Goal: Download file/media

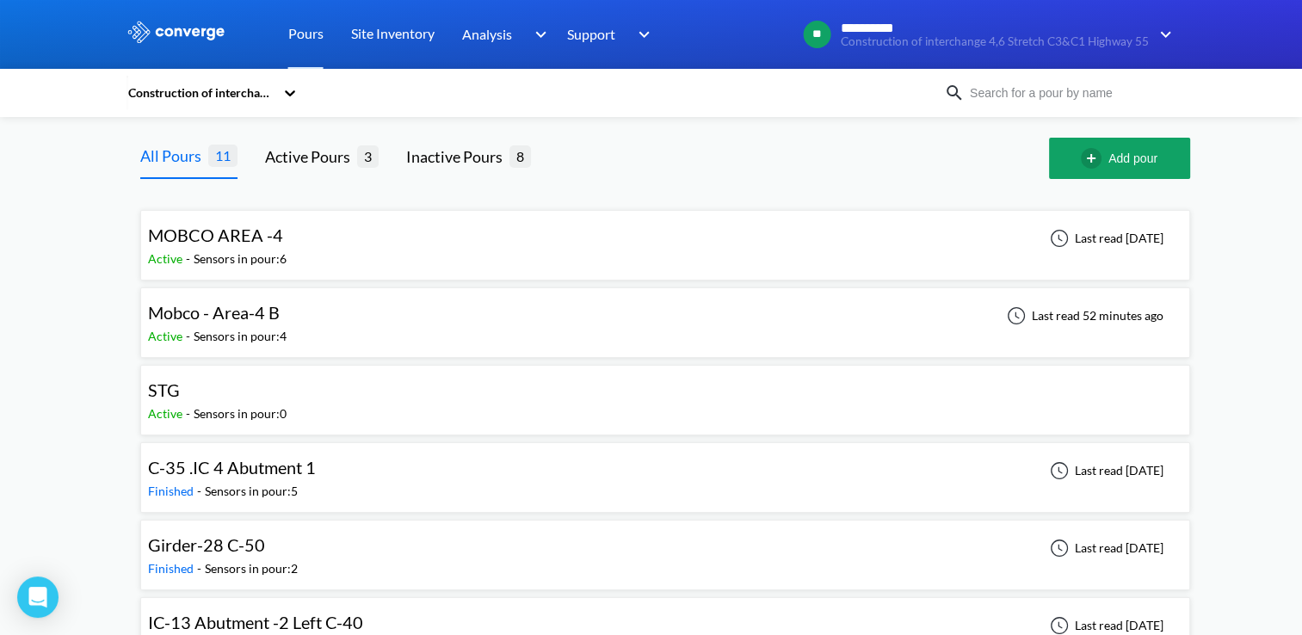
click at [282, 312] on div "Mobco - Area-4 B" at bounding box center [218, 313] width 140 height 27
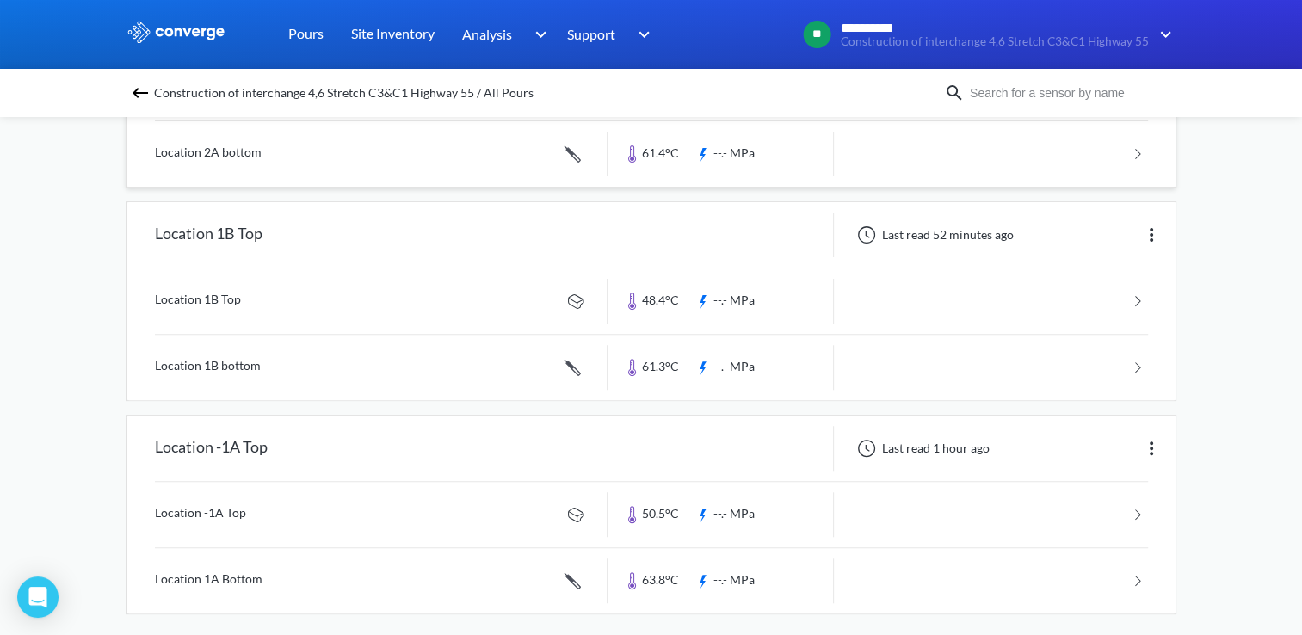
scroll to position [522, 0]
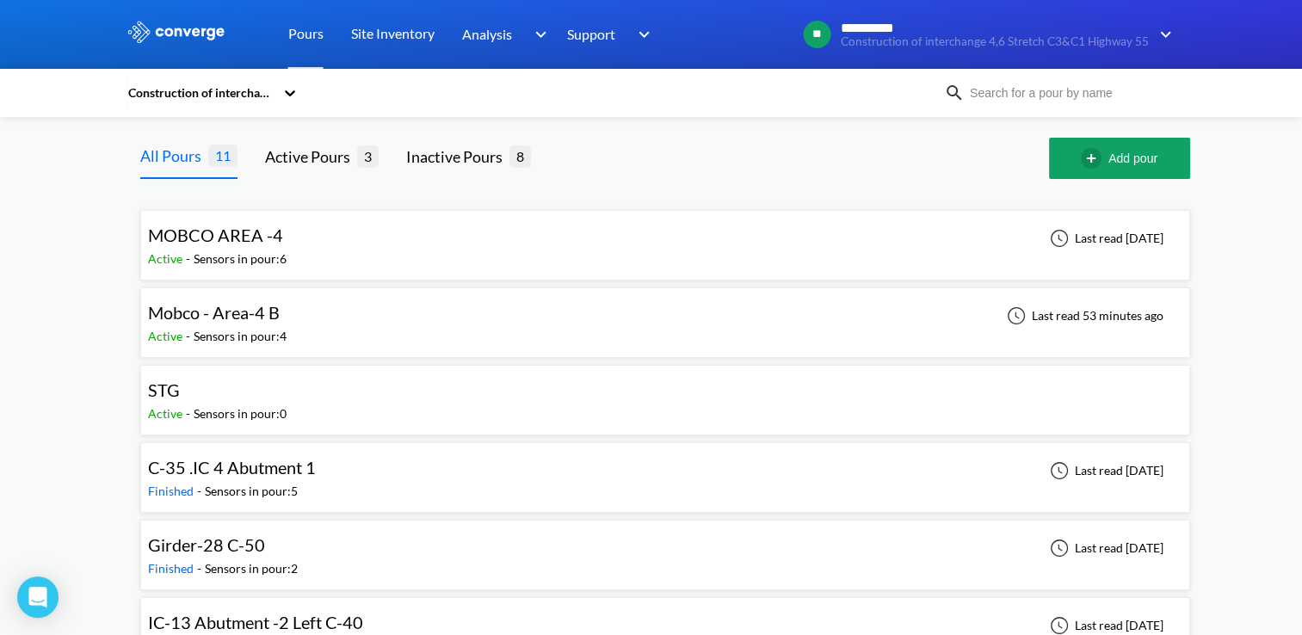
click at [281, 253] on div "Sensors in pour: 6" at bounding box center [240, 259] width 93 height 19
click at [274, 324] on div "Mobco - Area-4 B" at bounding box center [214, 313] width 132 height 27
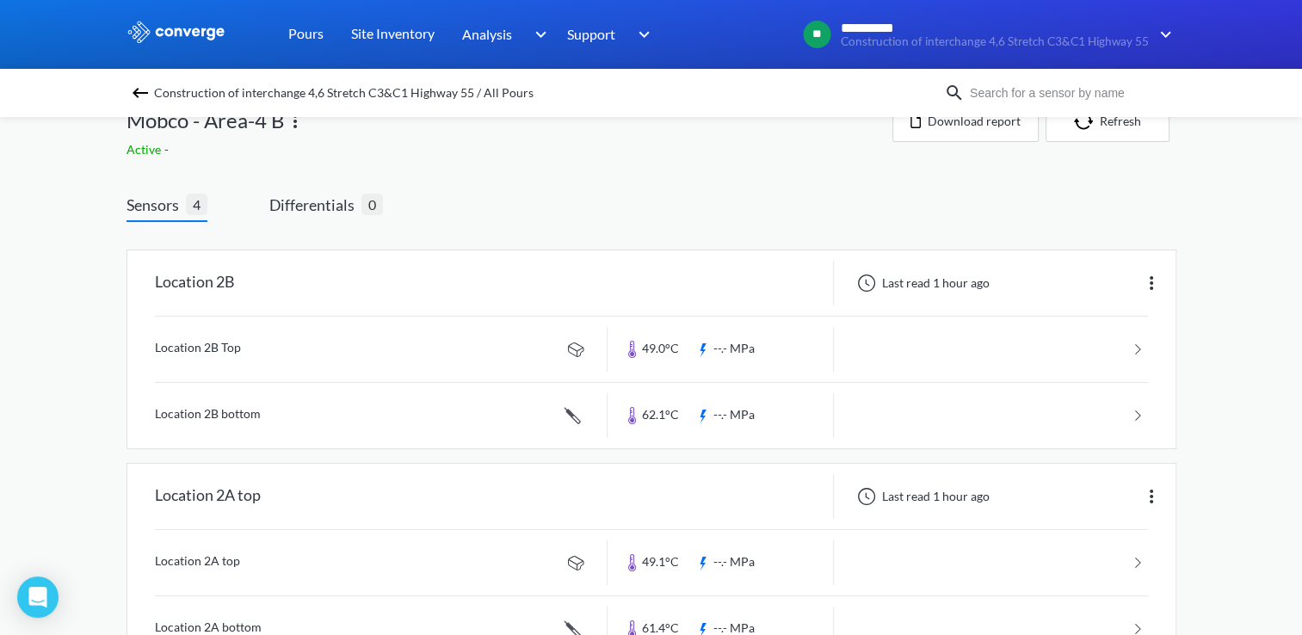
scroll to position [5, 0]
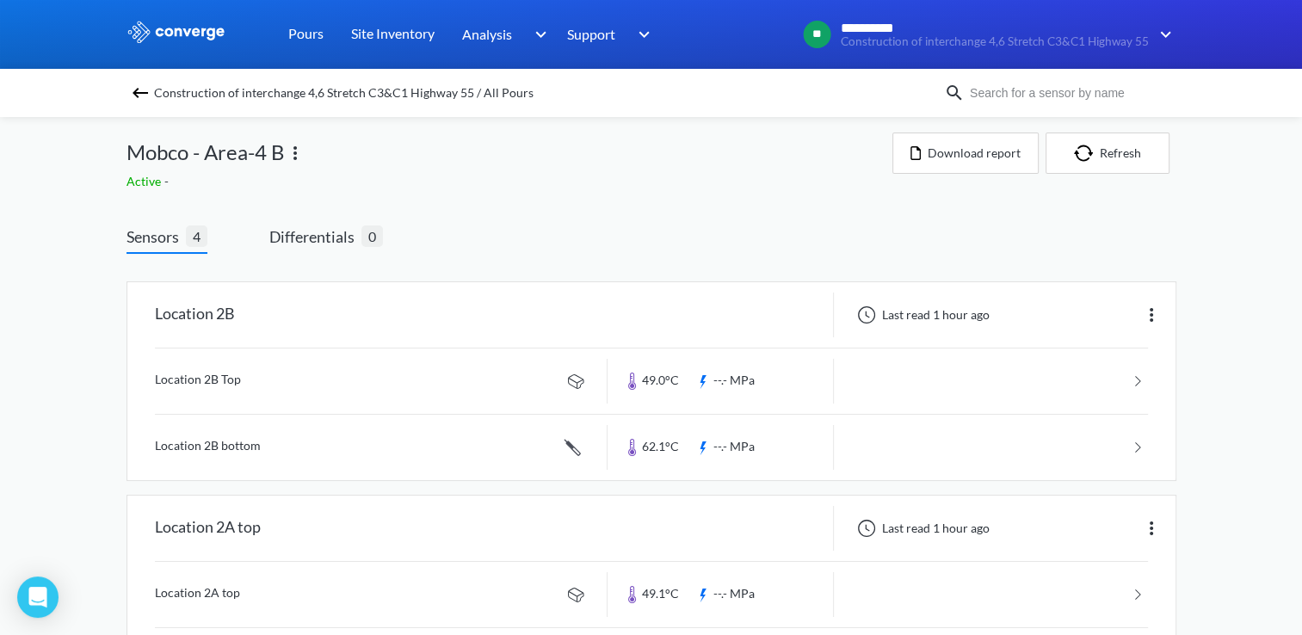
click at [1133, 373] on link at bounding box center [651, 381] width 993 height 65
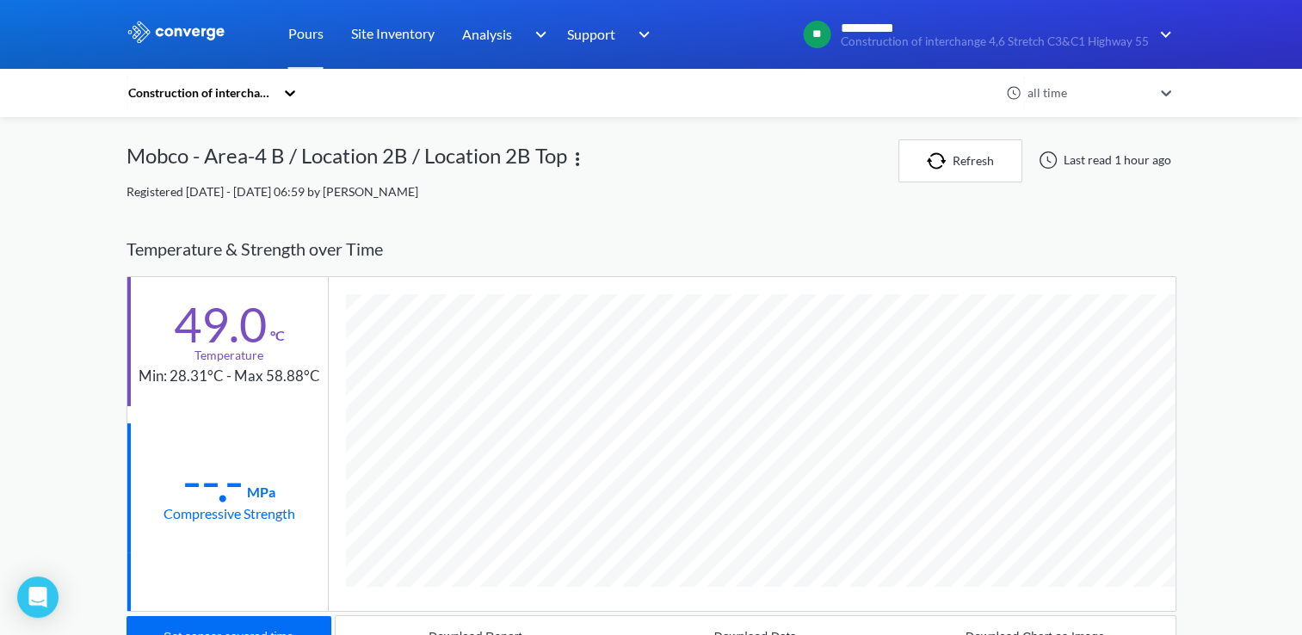
scroll to position [424, 0]
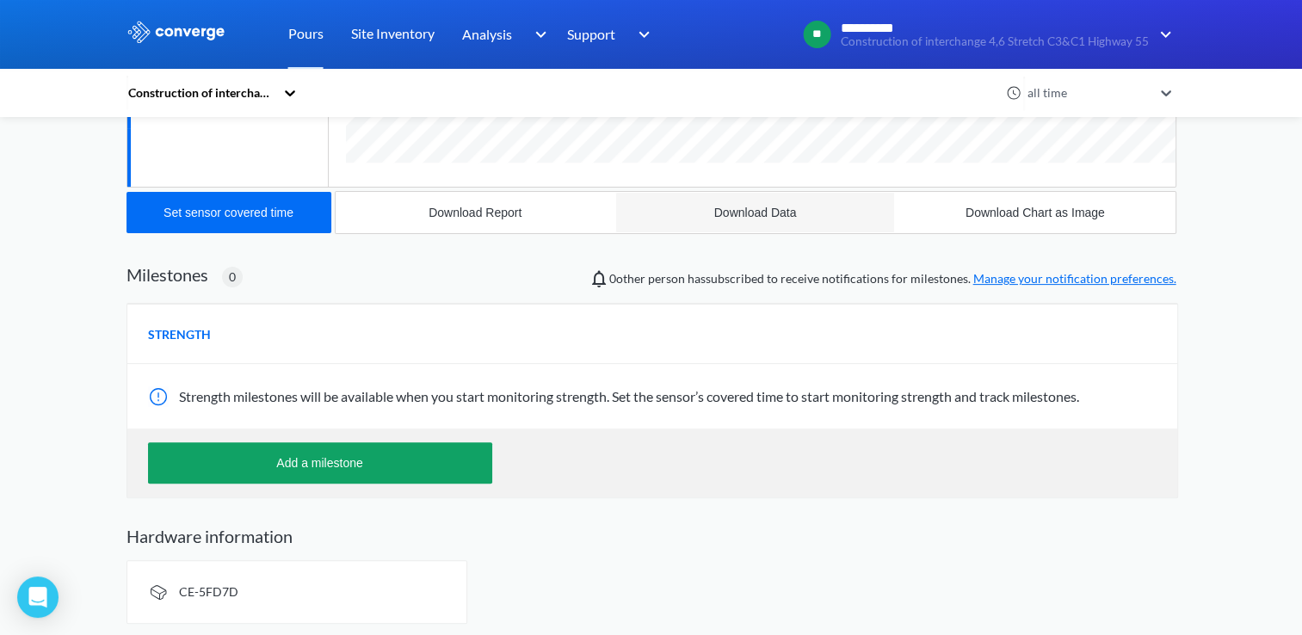
click at [744, 206] on div "Download Data" at bounding box center [755, 213] width 83 height 14
click at [482, 218] on div "Download Report" at bounding box center [475, 213] width 93 height 14
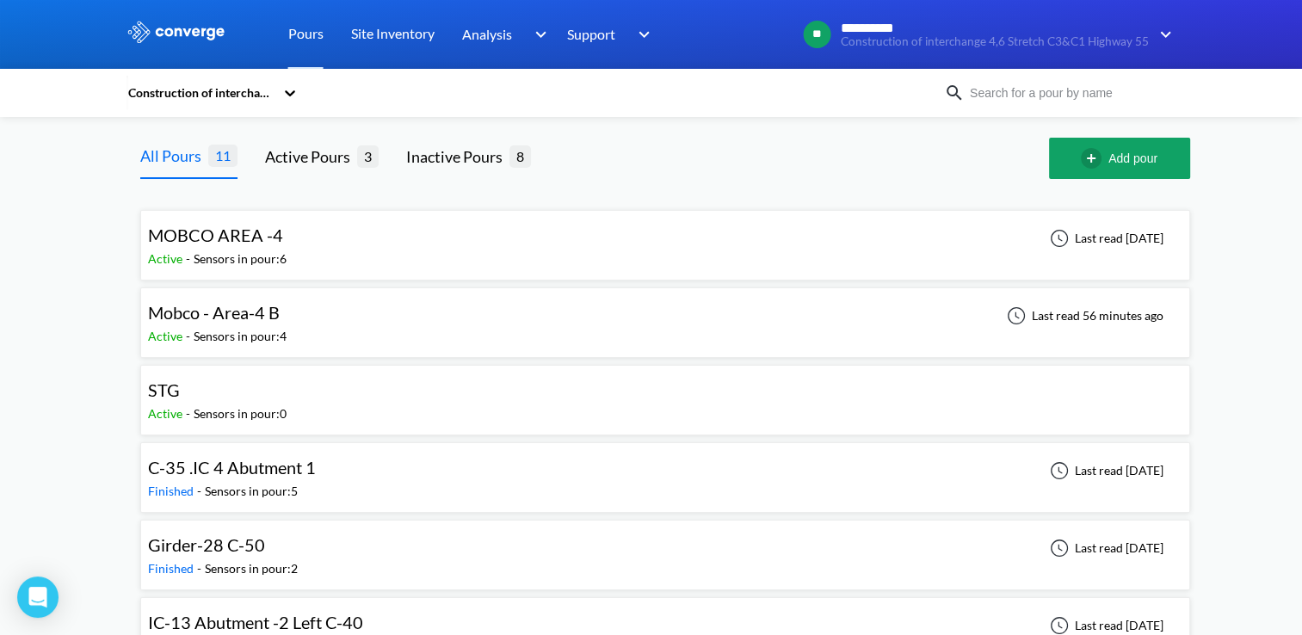
click at [245, 316] on span "Mobco - Area-4 B" at bounding box center [214, 312] width 132 height 21
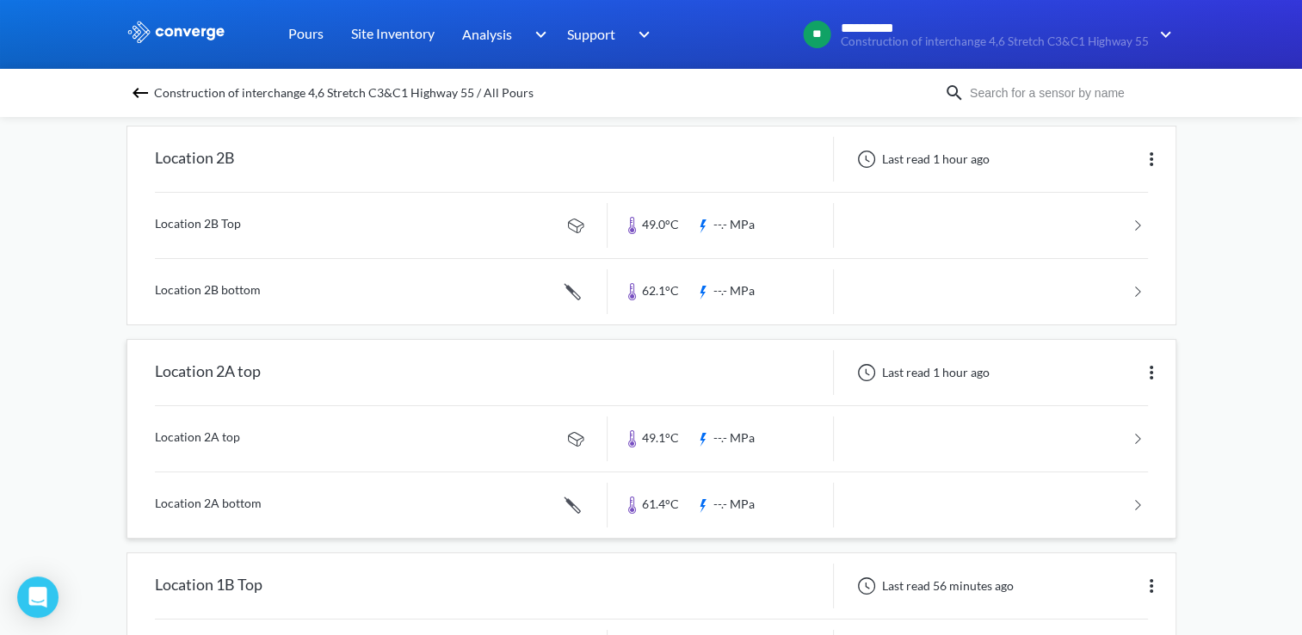
scroll to position [172, 0]
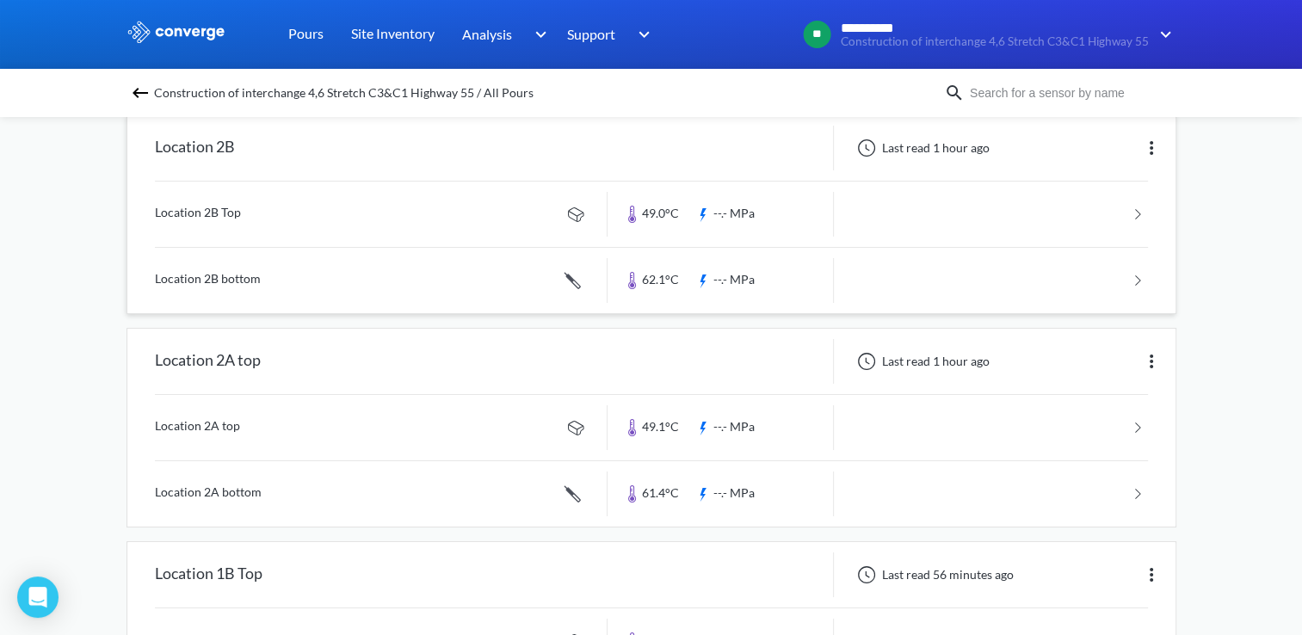
click at [1136, 277] on link at bounding box center [651, 280] width 993 height 65
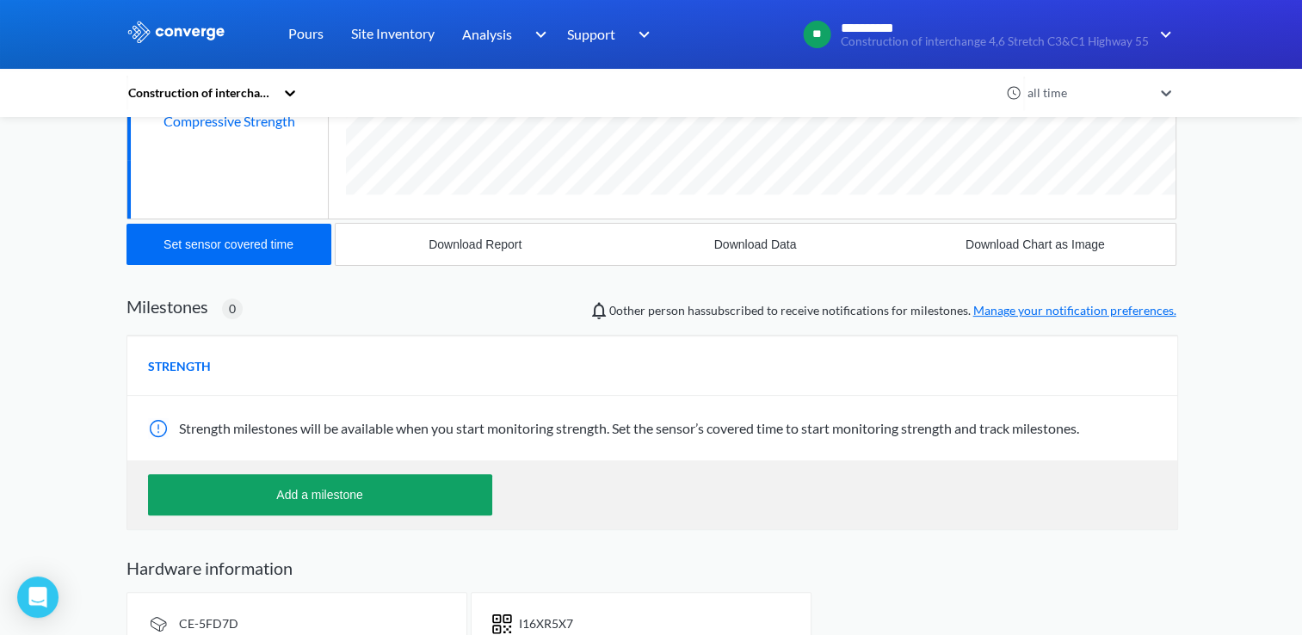
scroll to position [430, 0]
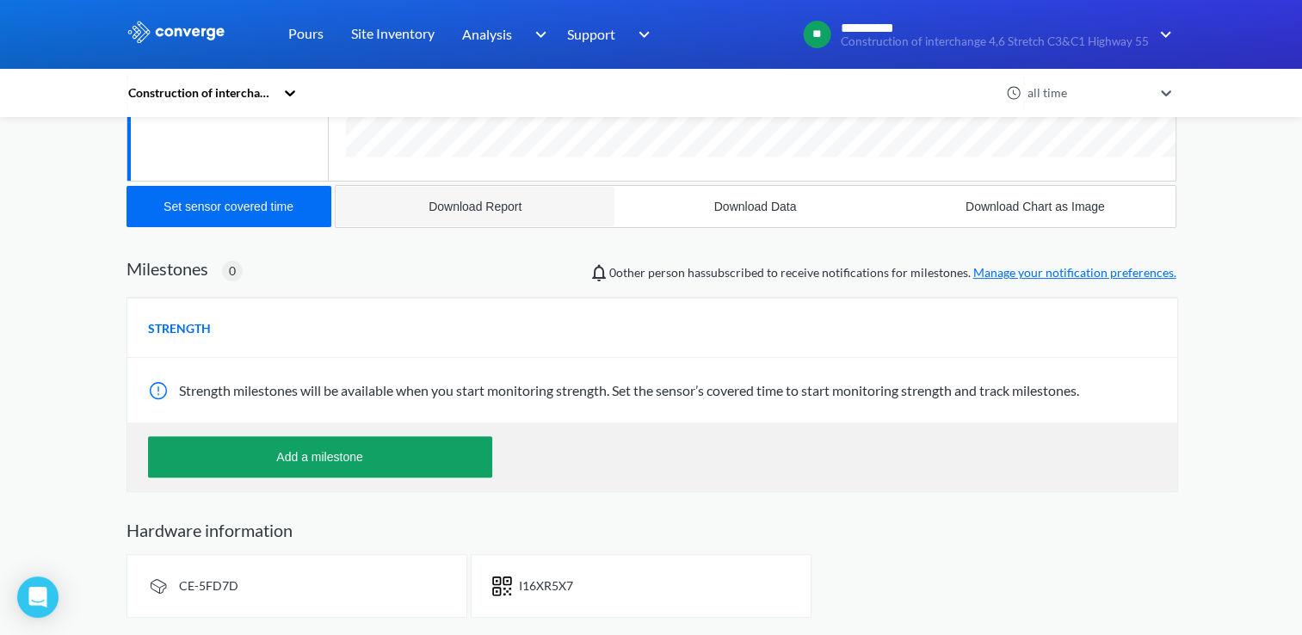
click at [473, 207] on div "Download Report" at bounding box center [475, 207] width 93 height 14
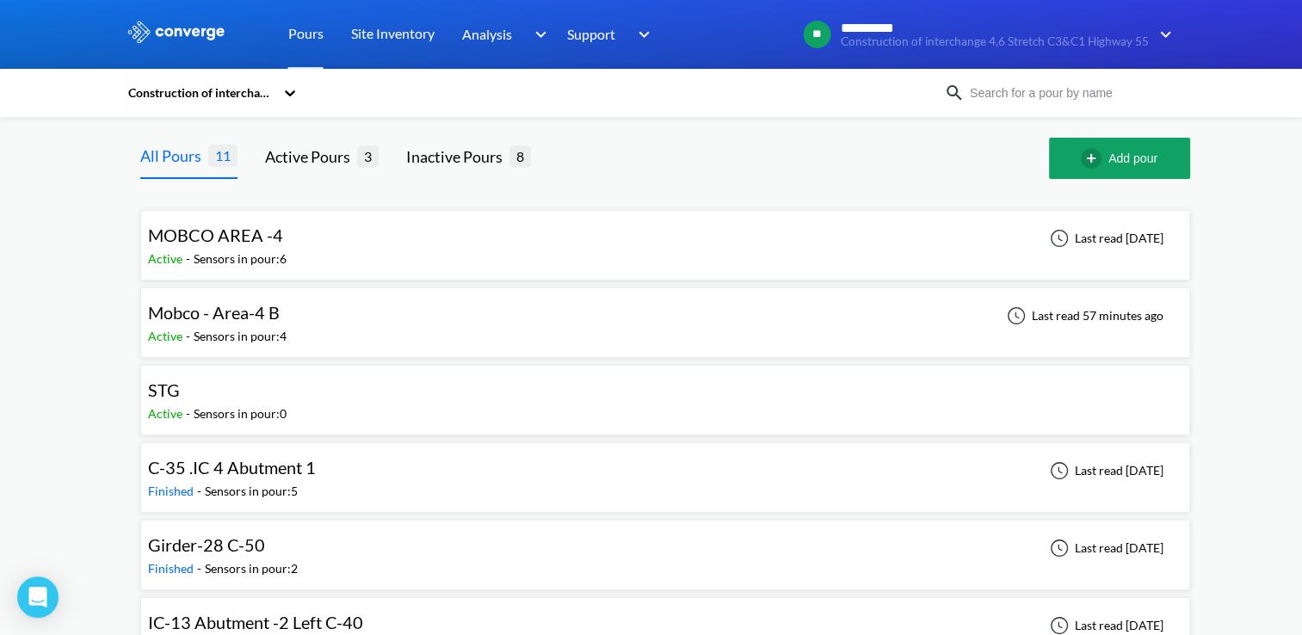
click at [268, 327] on div "Sensors in pour: 4" at bounding box center [240, 336] width 93 height 19
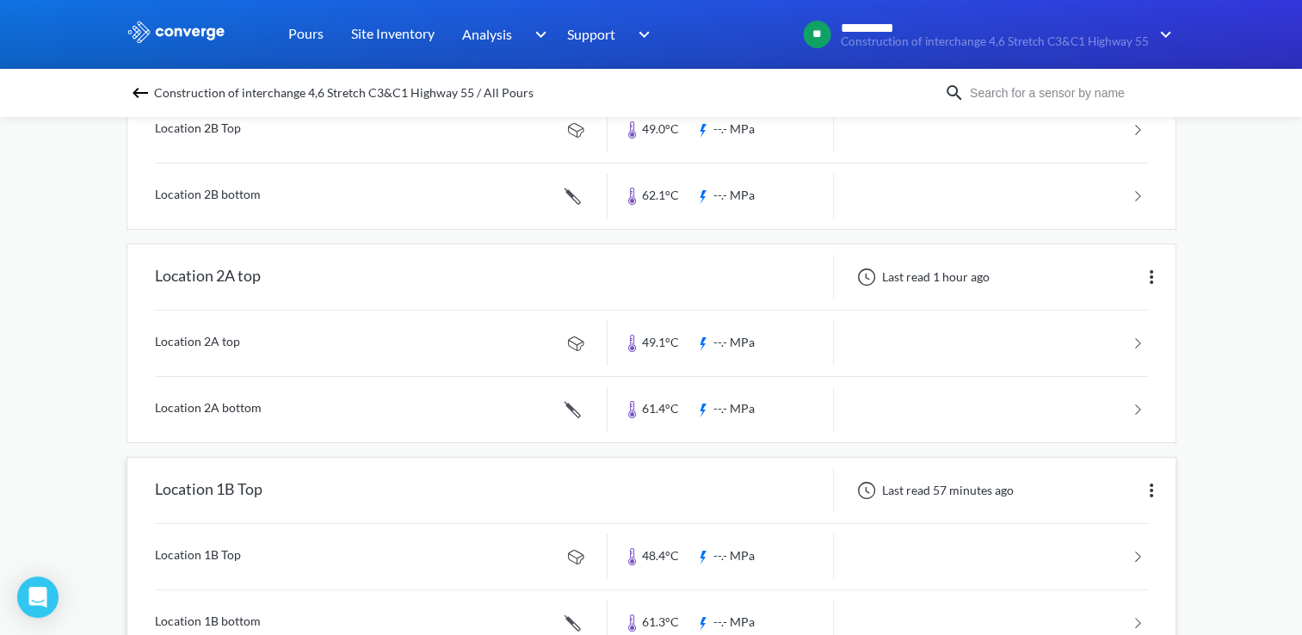
scroll to position [258, 0]
click at [1131, 350] on link at bounding box center [651, 341] width 993 height 65
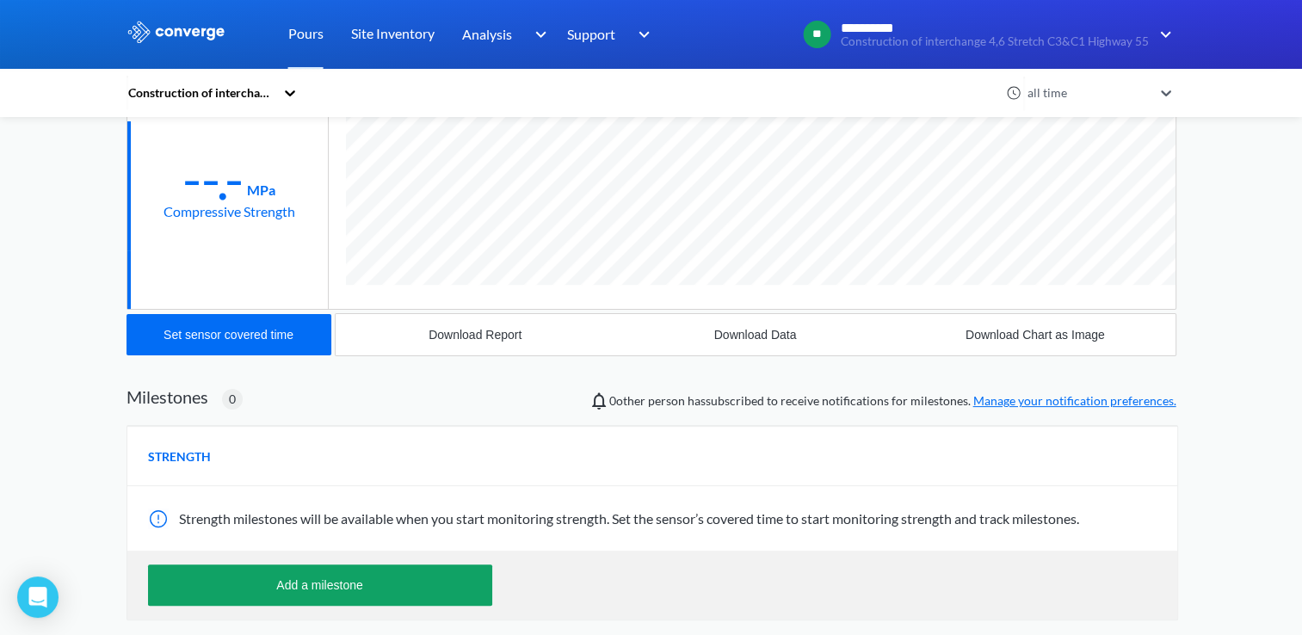
scroll to position [344, 0]
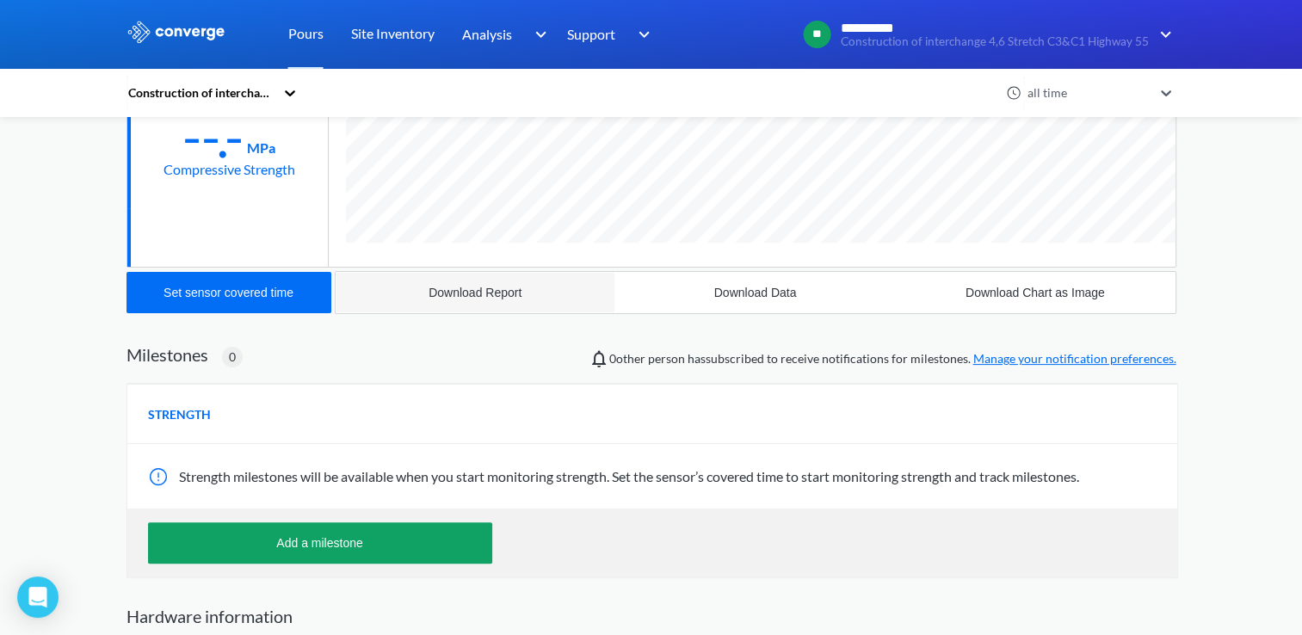
click at [452, 291] on div "Download Report" at bounding box center [475, 293] width 93 height 14
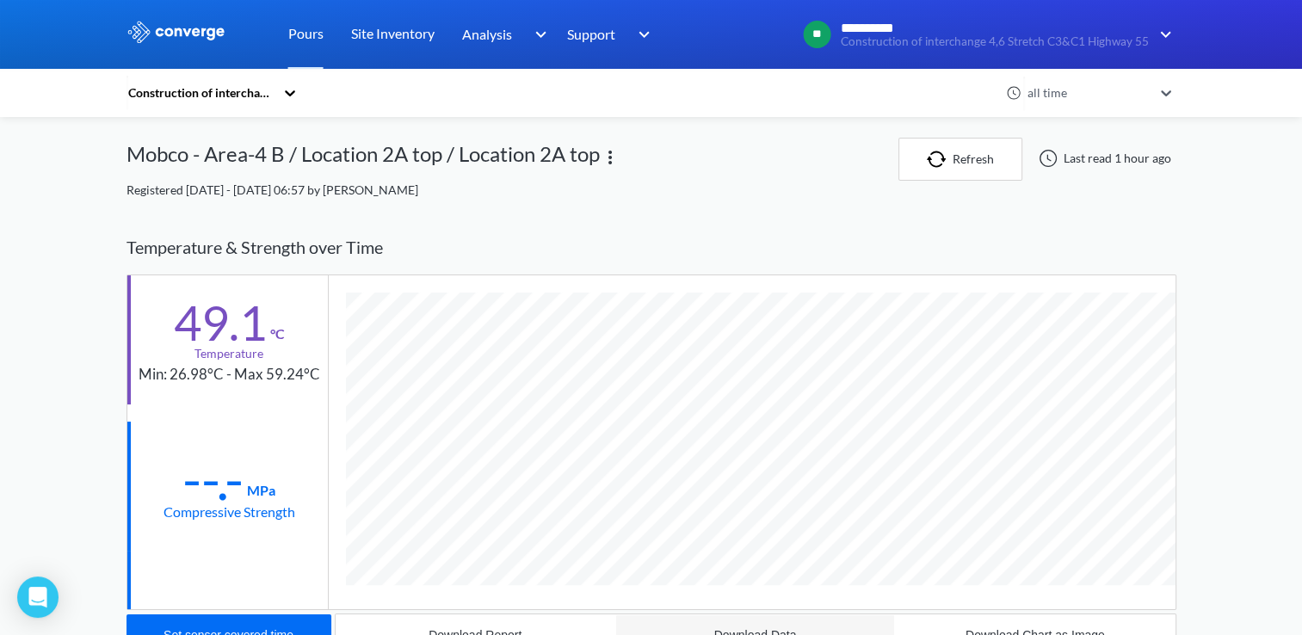
scroll to position [0, 0]
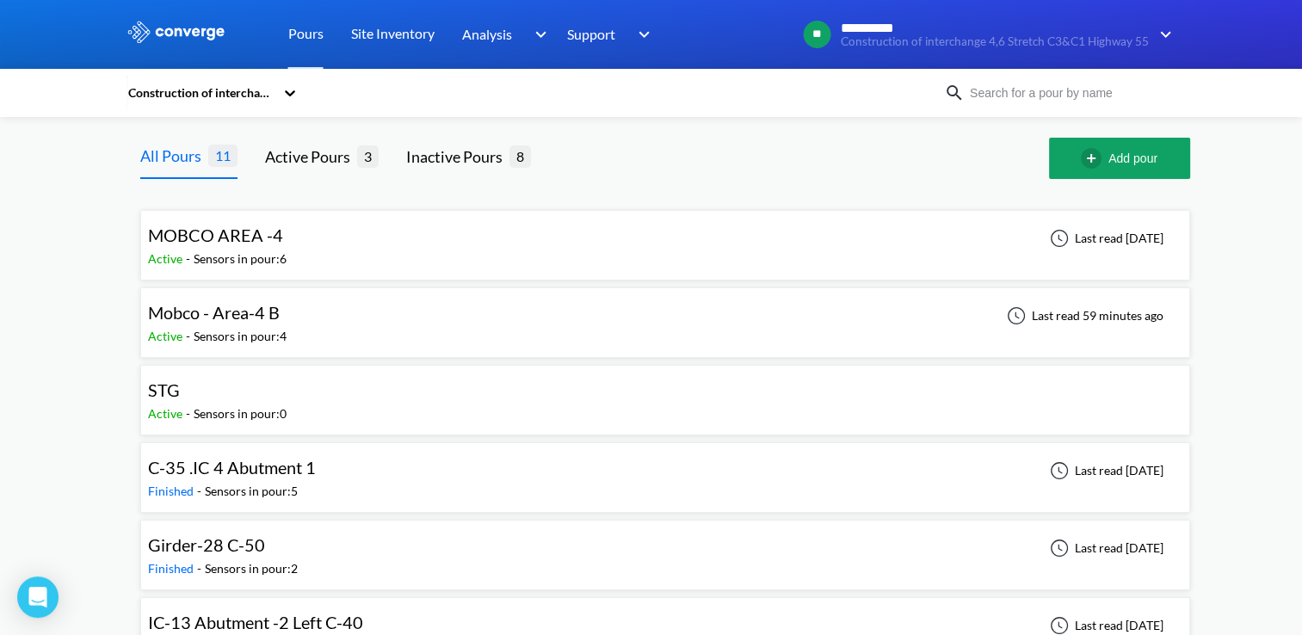
click at [262, 315] on span "Mobco - Area-4 B" at bounding box center [214, 312] width 132 height 21
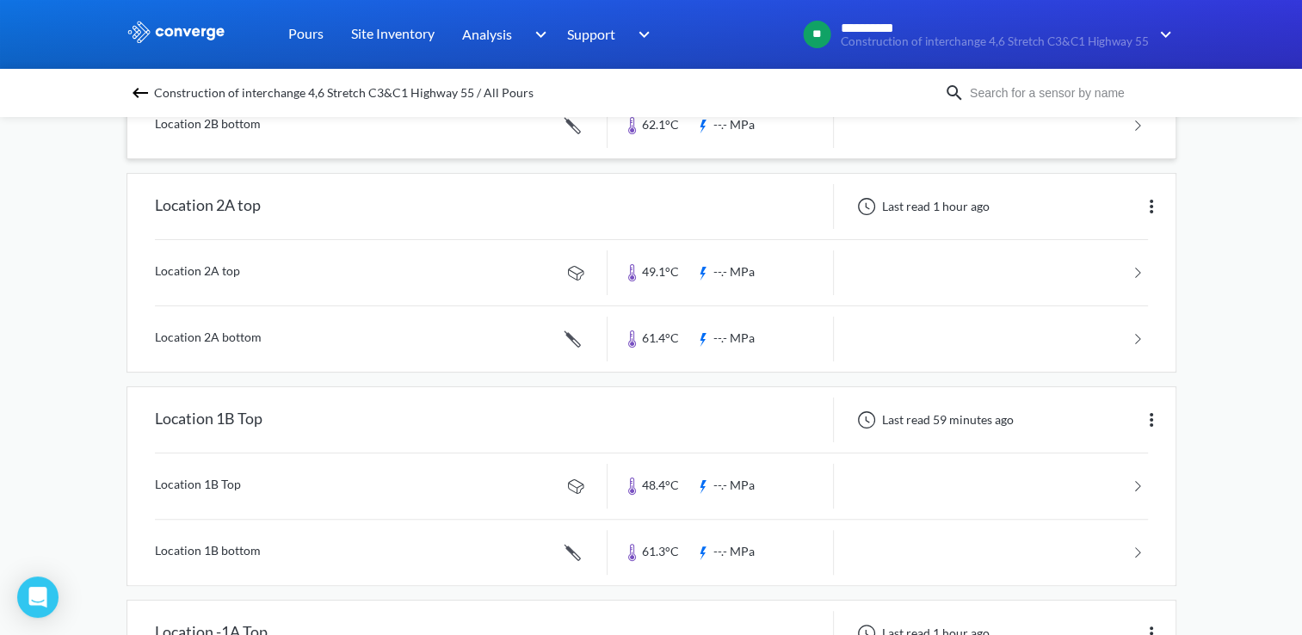
scroll to position [344, 0]
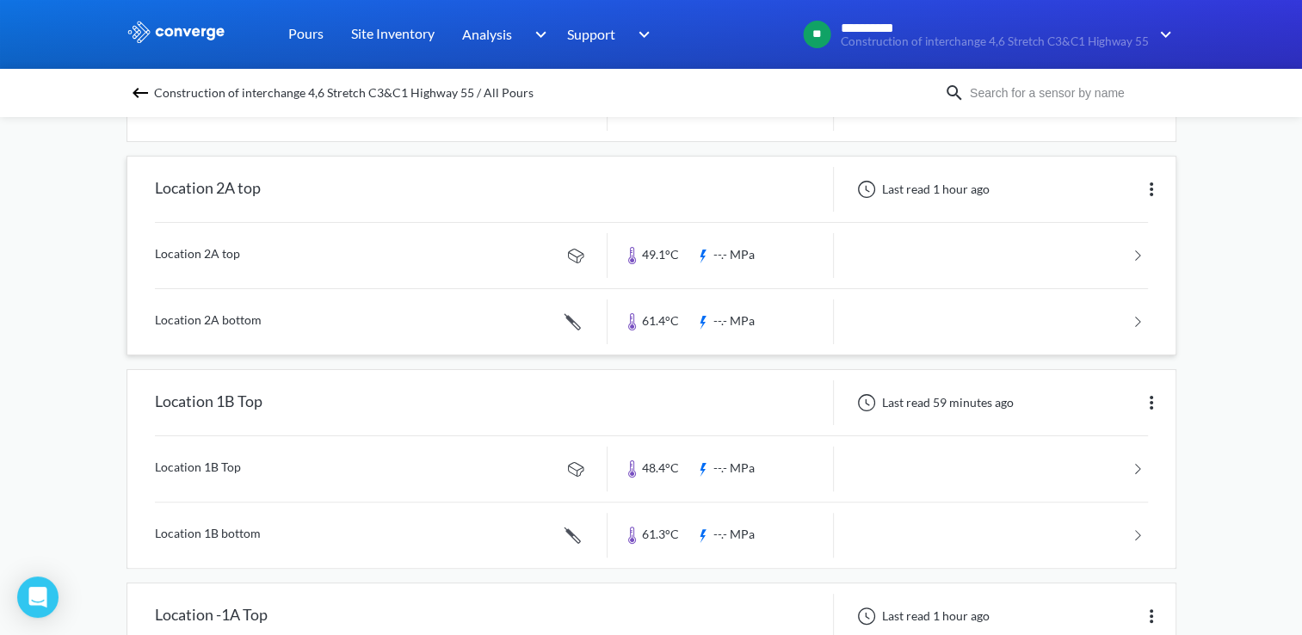
click at [1135, 318] on link at bounding box center [651, 321] width 993 height 65
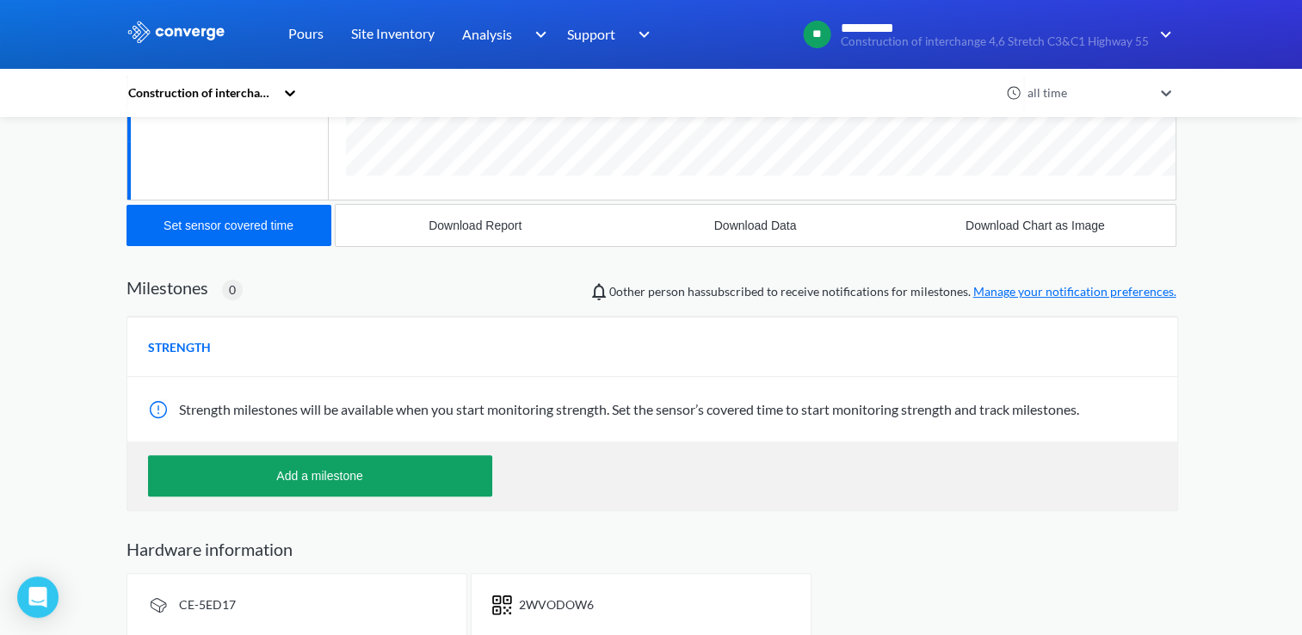
scroll to position [429, 0]
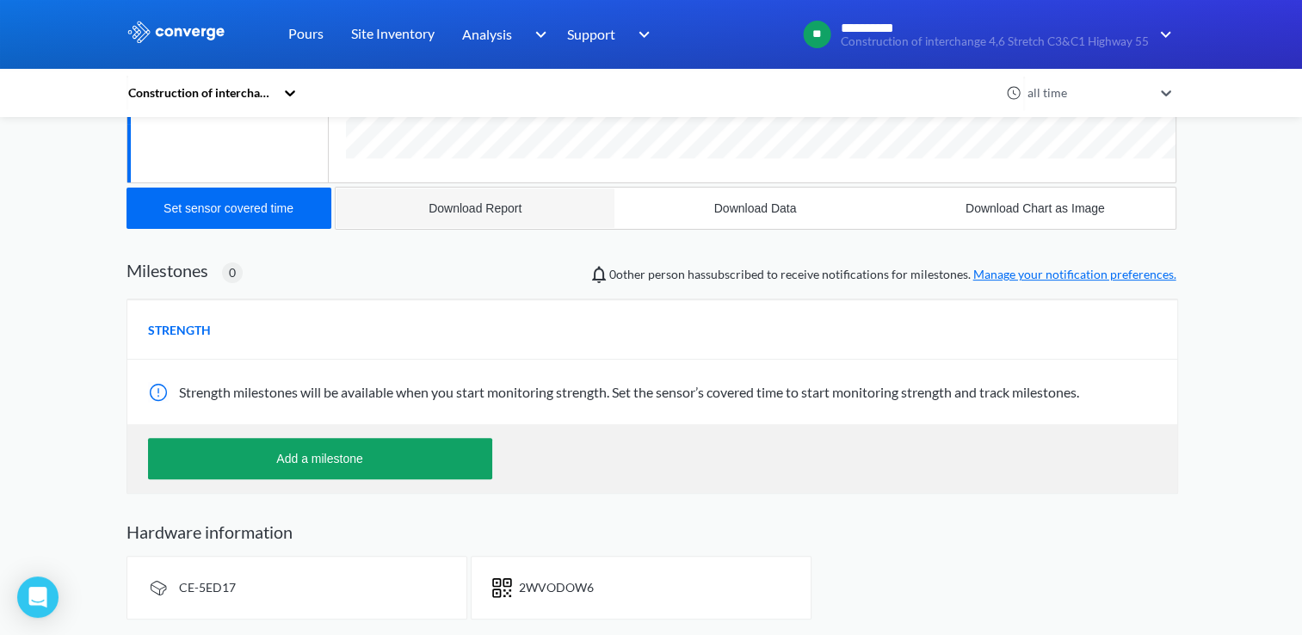
click at [470, 215] on button "Download Report" at bounding box center [476, 208] width 280 height 41
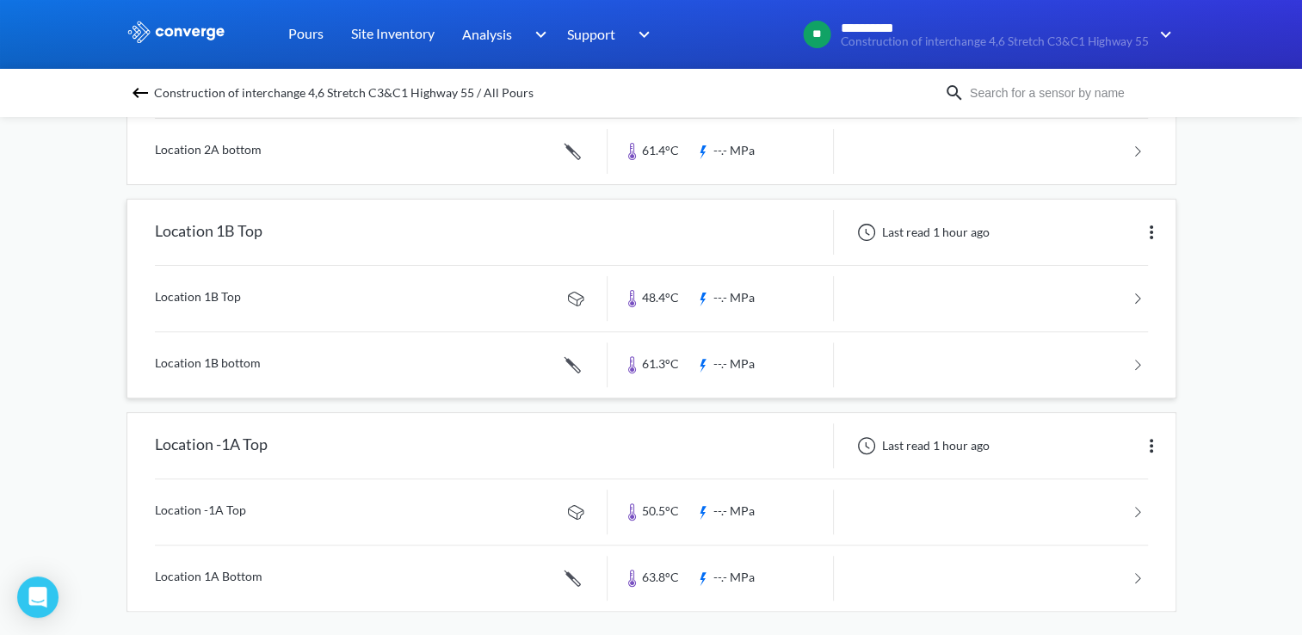
scroll to position [516, 0]
click at [1143, 291] on link at bounding box center [651, 296] width 993 height 65
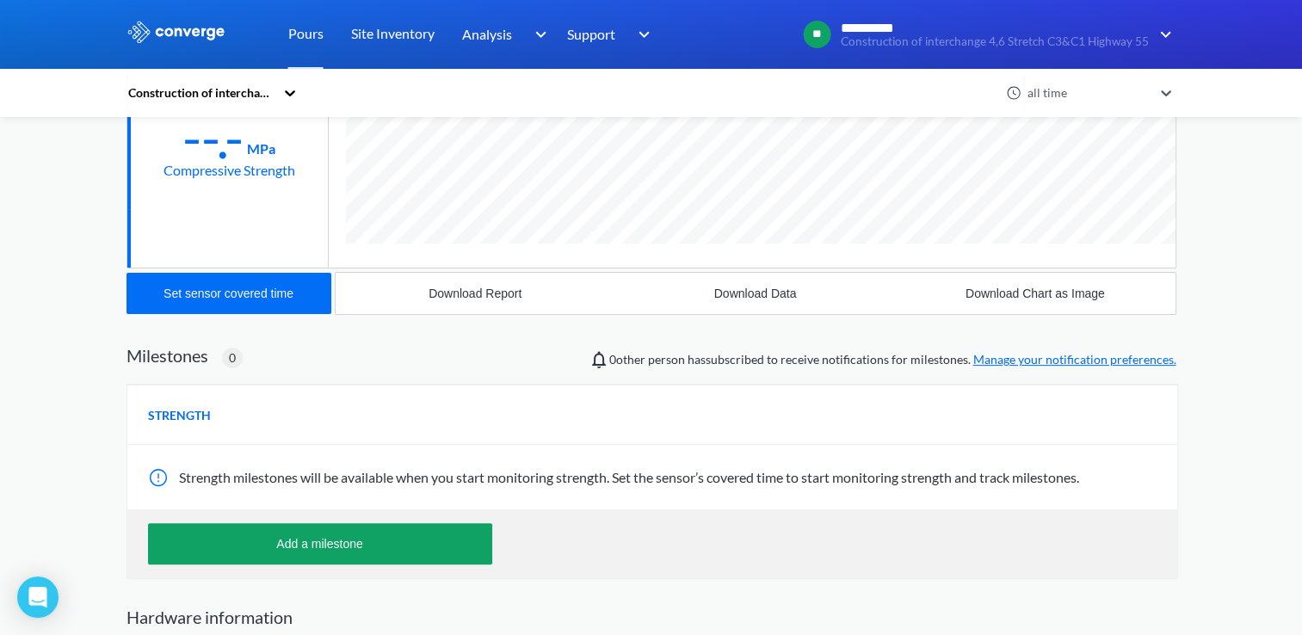
scroll to position [344, 0]
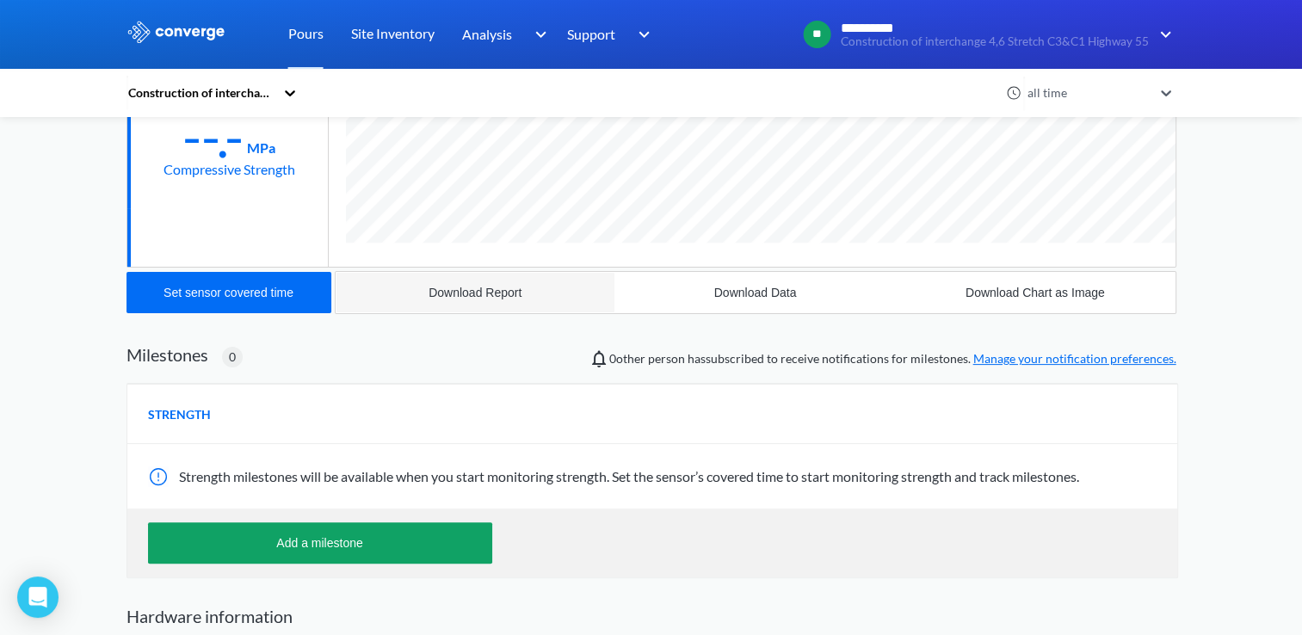
click at [448, 287] on div "Download Report" at bounding box center [475, 293] width 93 height 14
click at [1285, 284] on div "**********" at bounding box center [651, 187] width 1302 height 1062
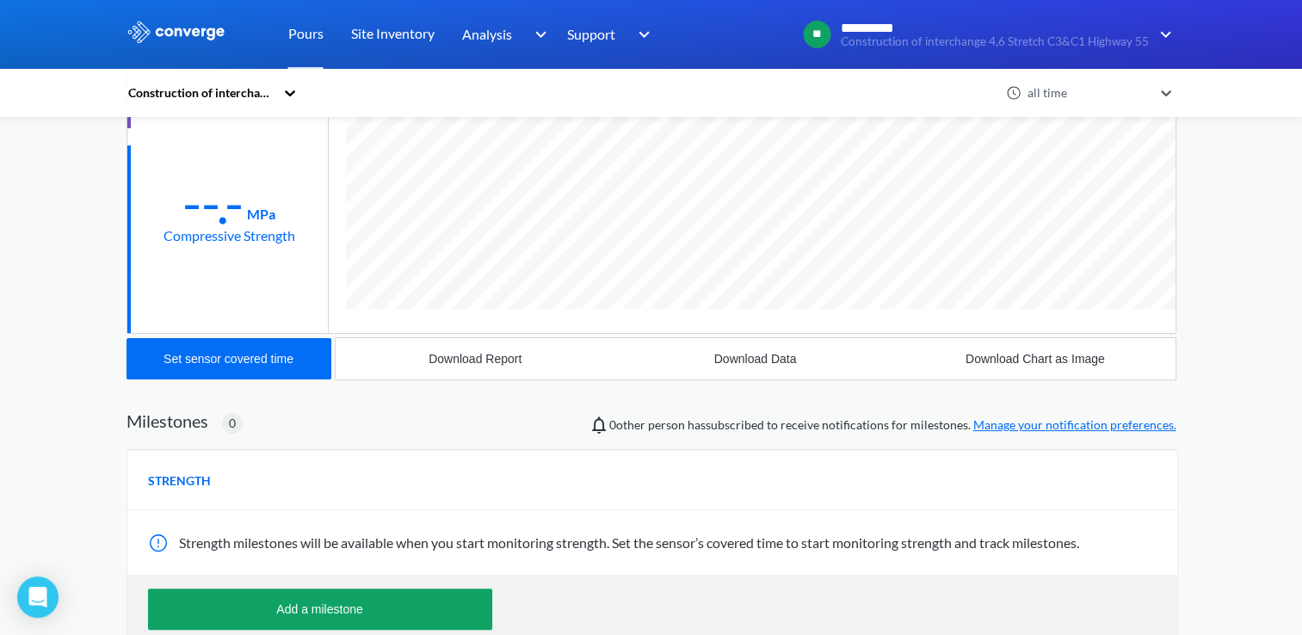
scroll to position [424, 0]
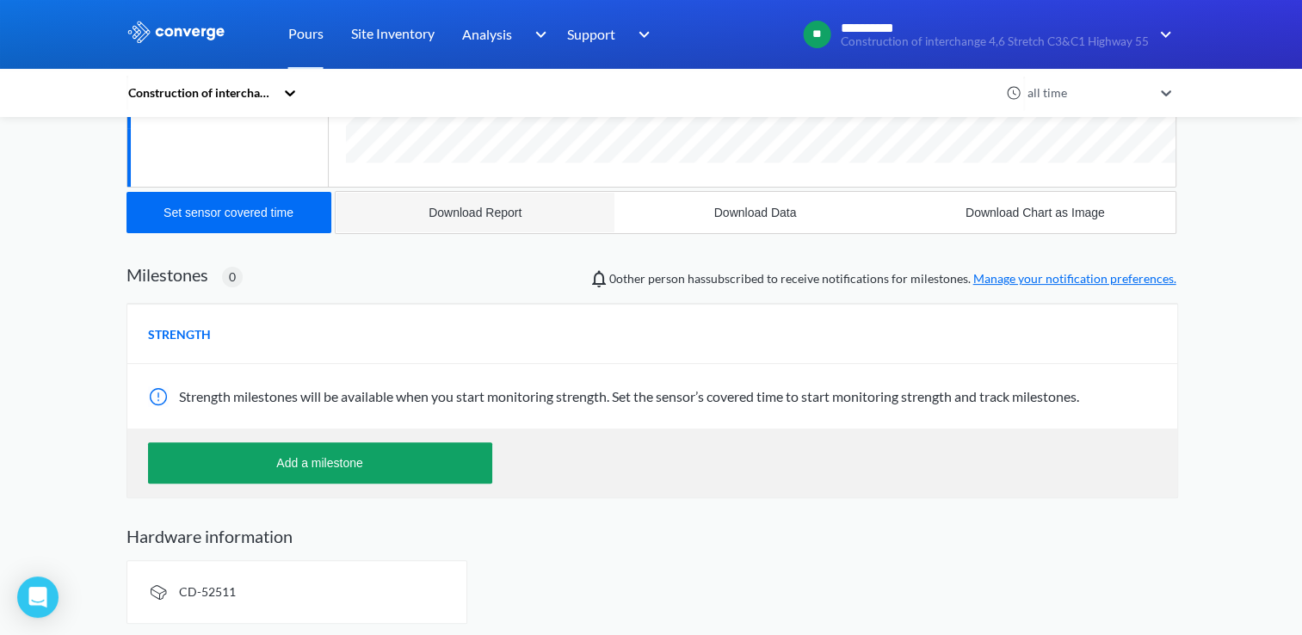
click at [475, 198] on button "Download Report" at bounding box center [476, 212] width 280 height 41
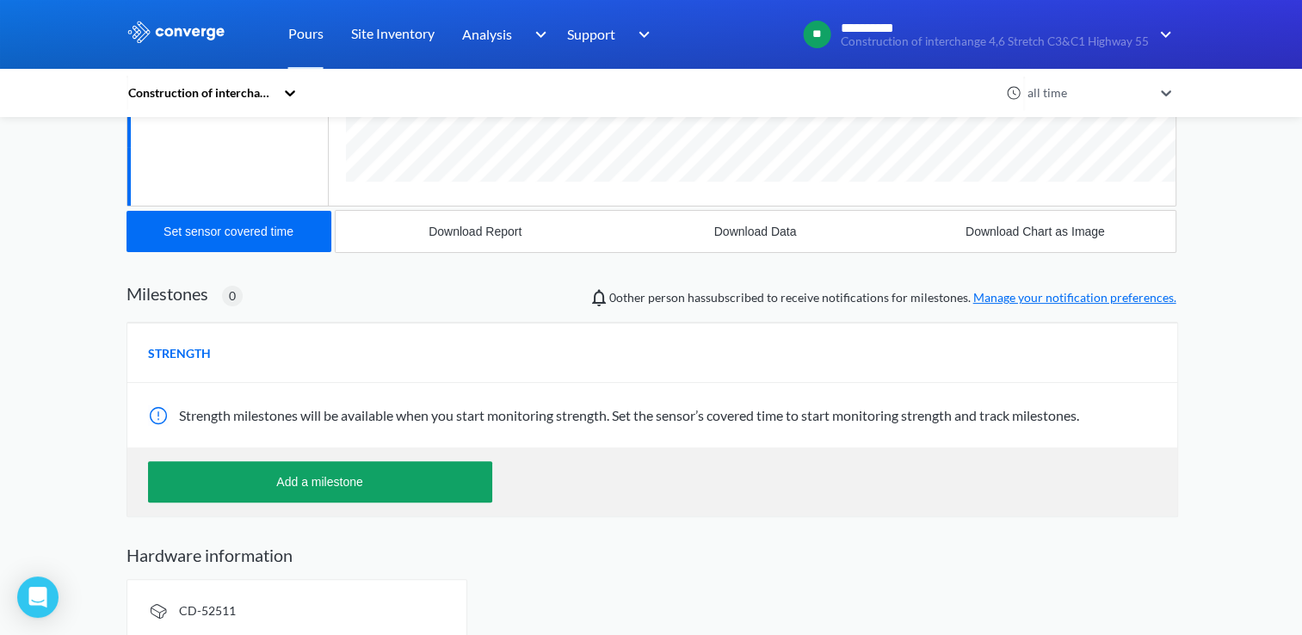
scroll to position [80, 0]
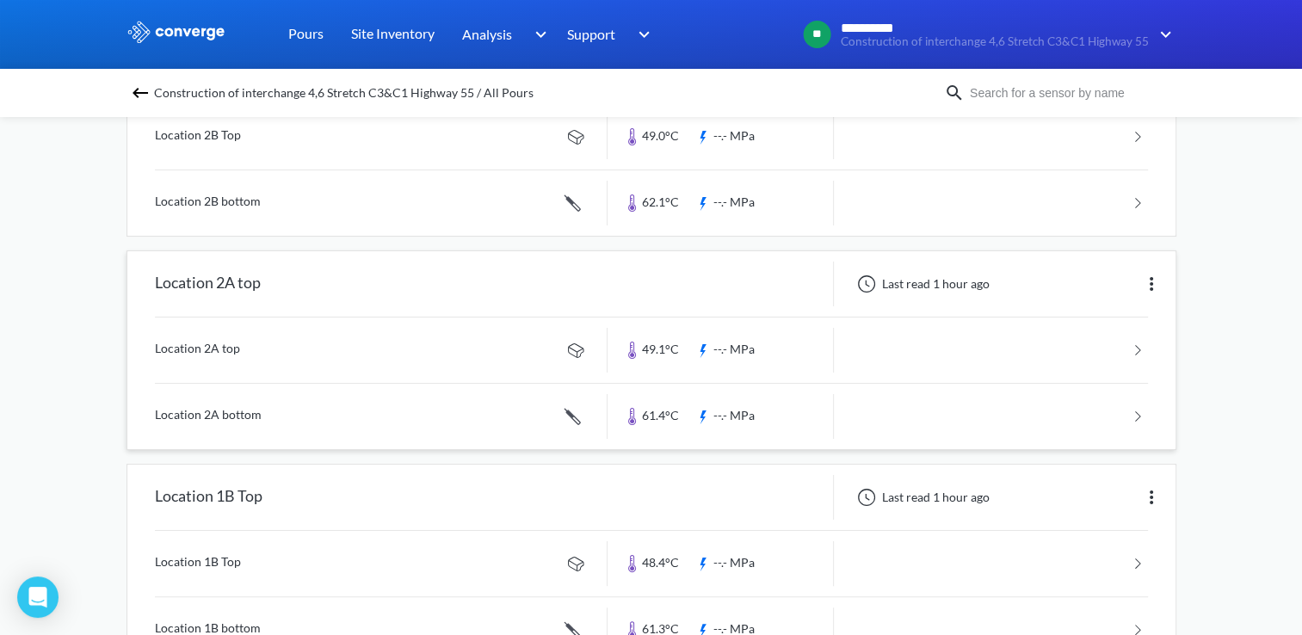
scroll to position [516, 0]
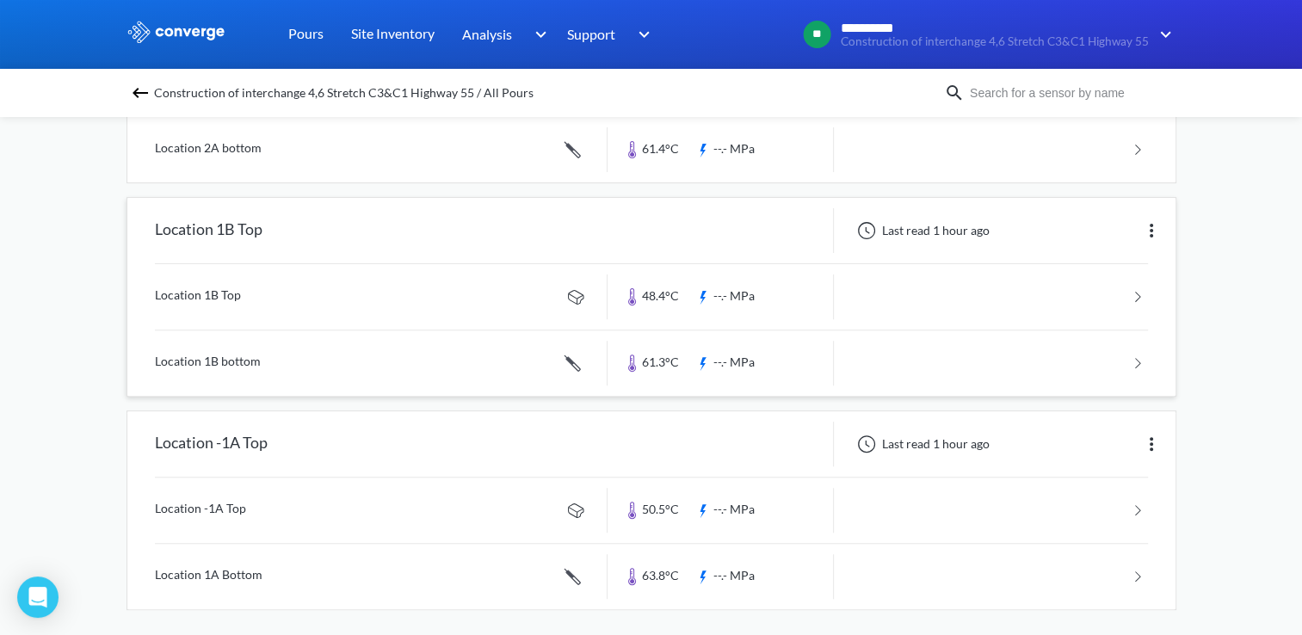
click at [1141, 351] on link at bounding box center [651, 363] width 993 height 65
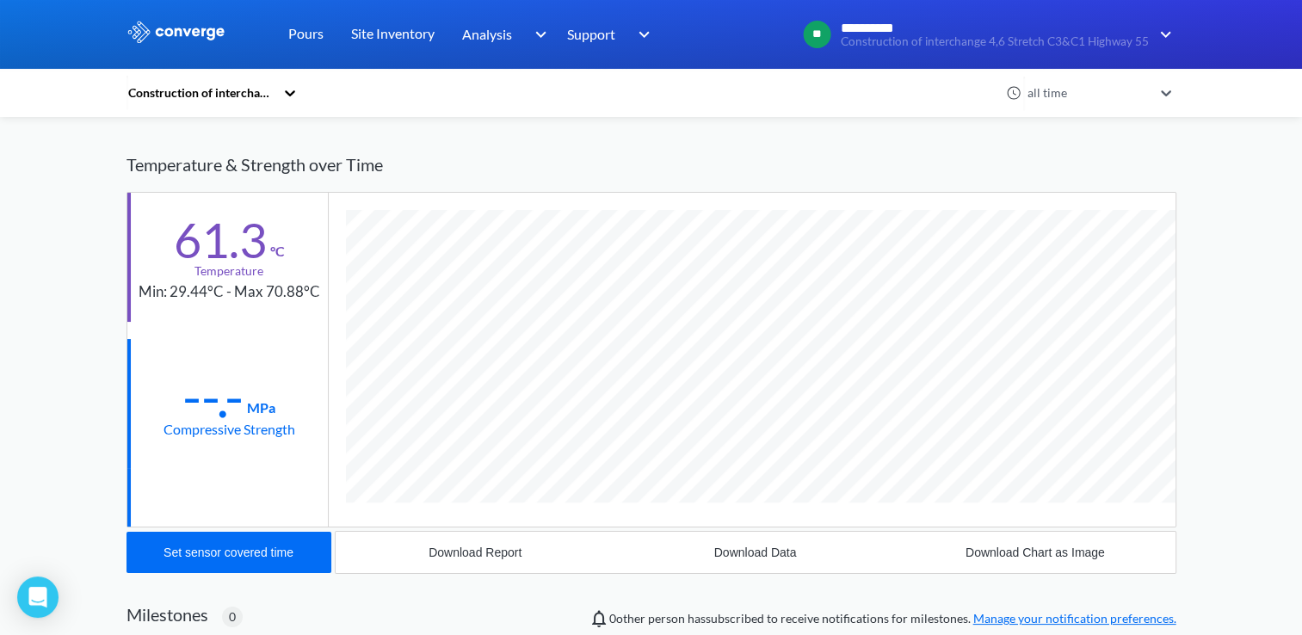
scroll to position [940, 1050]
click at [492, 546] on div "Download Report" at bounding box center [475, 553] width 93 height 14
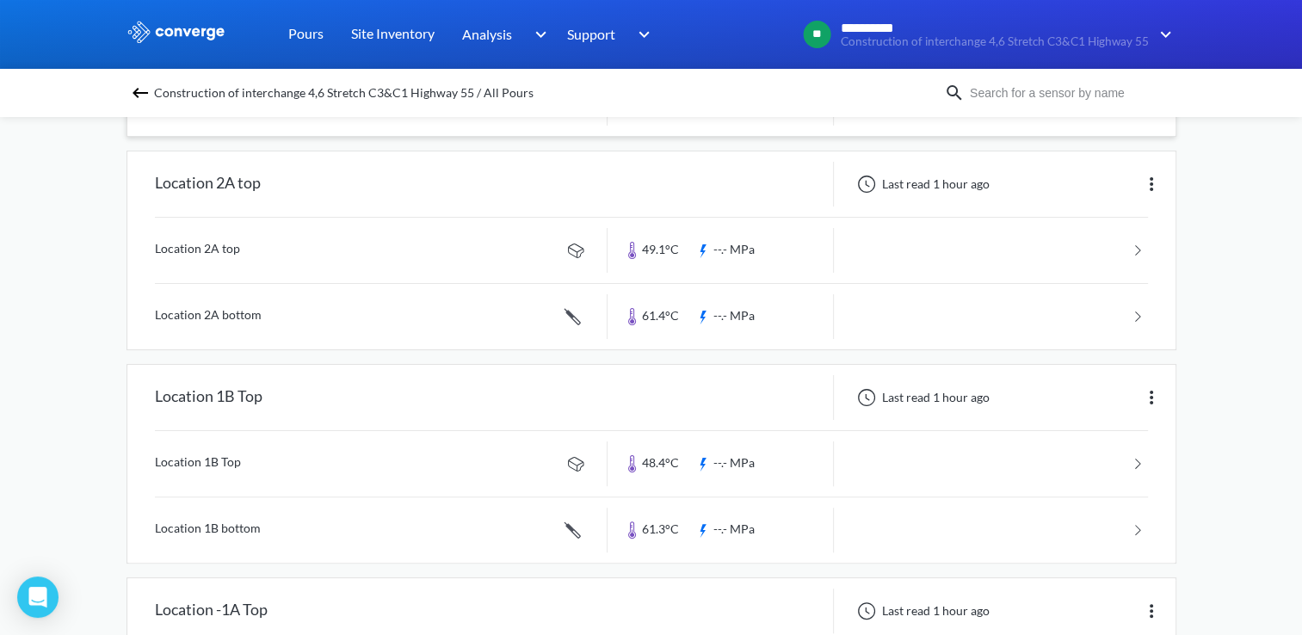
scroll to position [522, 0]
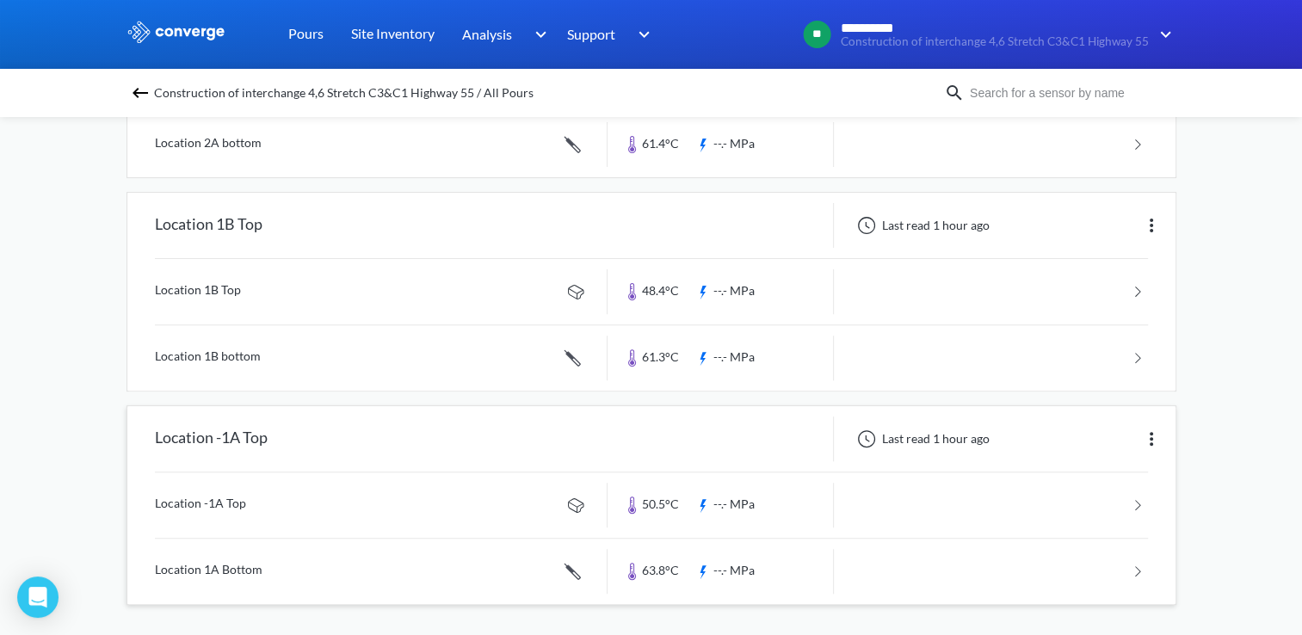
click at [1139, 507] on link at bounding box center [651, 505] width 993 height 65
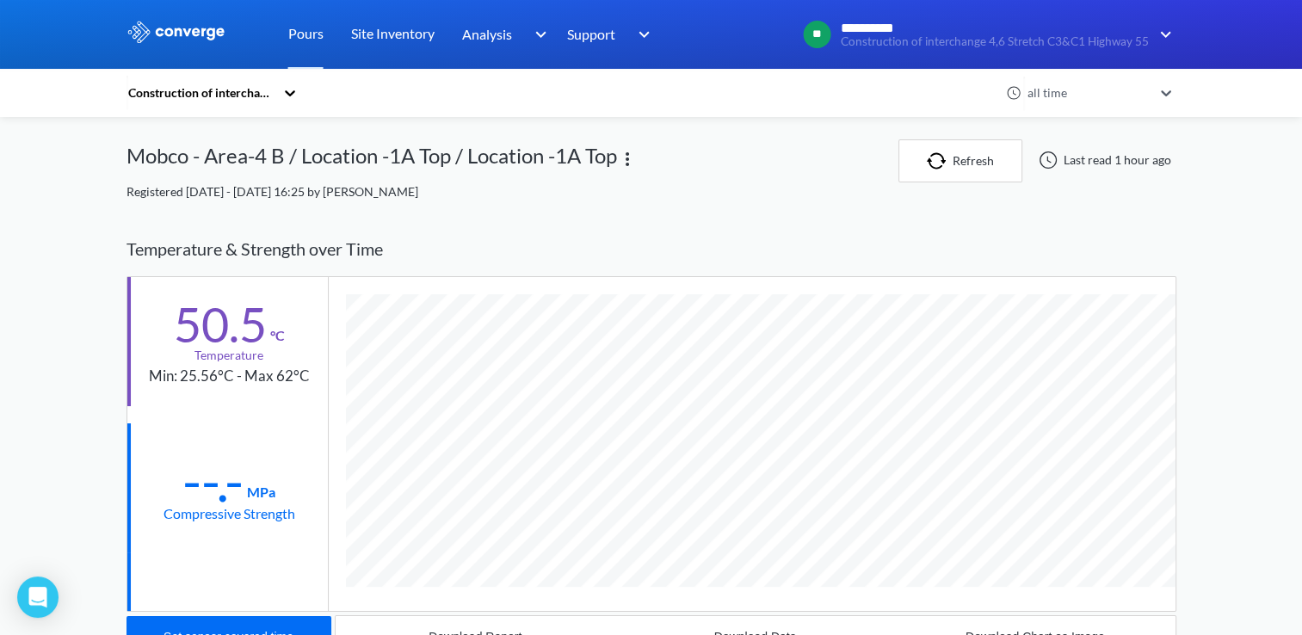
scroll to position [344, 0]
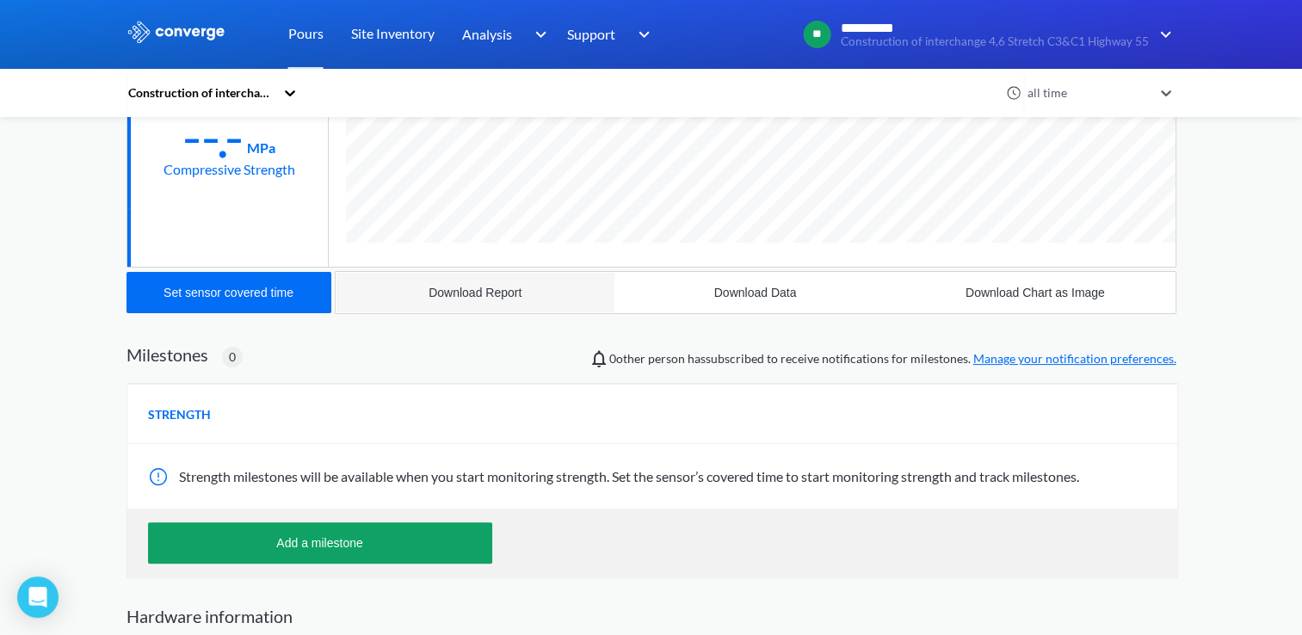
click at [465, 300] on button "Download Report" at bounding box center [476, 292] width 280 height 41
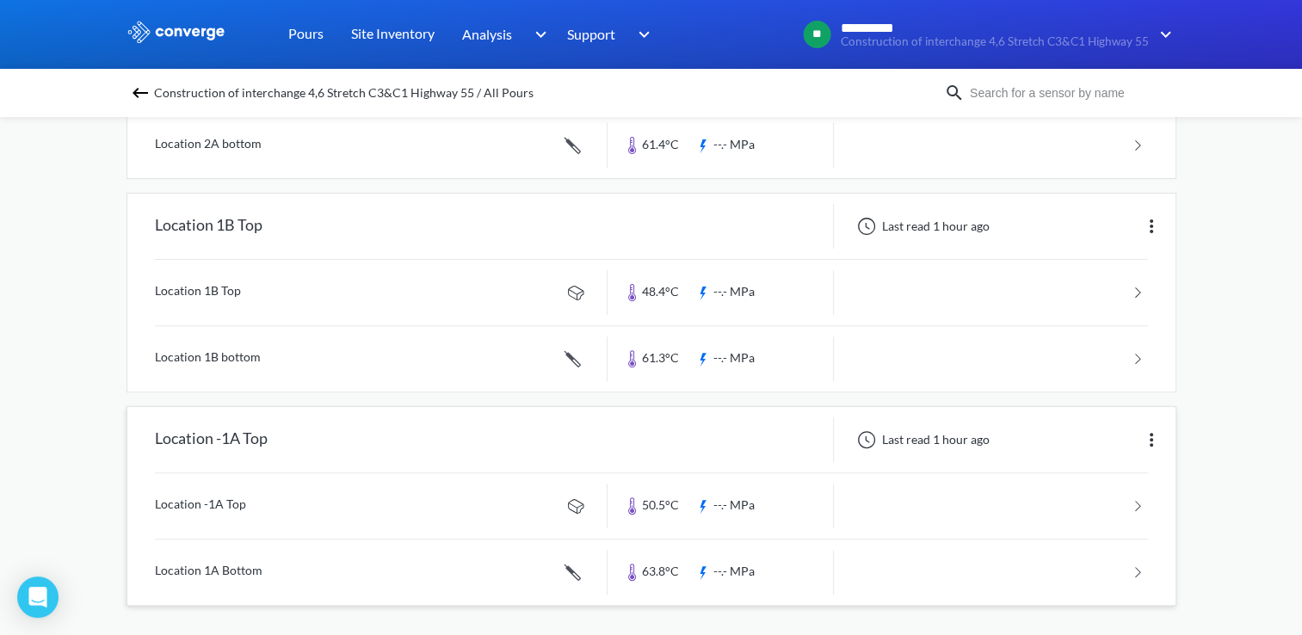
scroll to position [522, 0]
click at [1141, 567] on link at bounding box center [651, 571] width 993 height 65
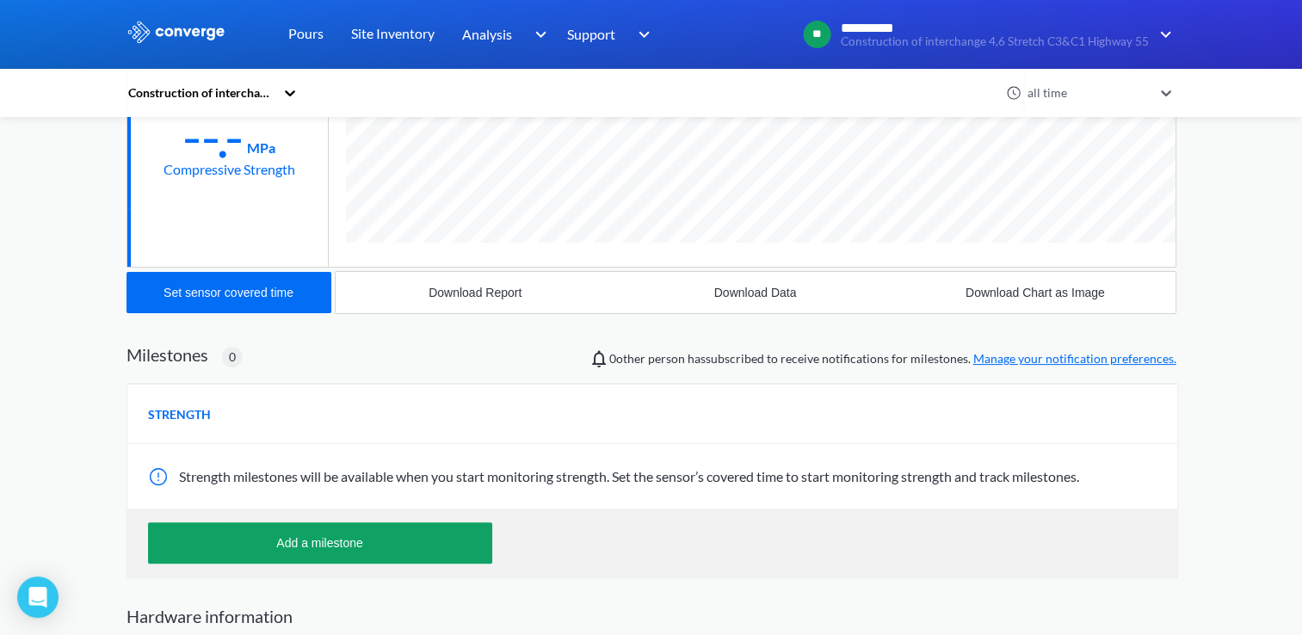
scroll to position [430, 0]
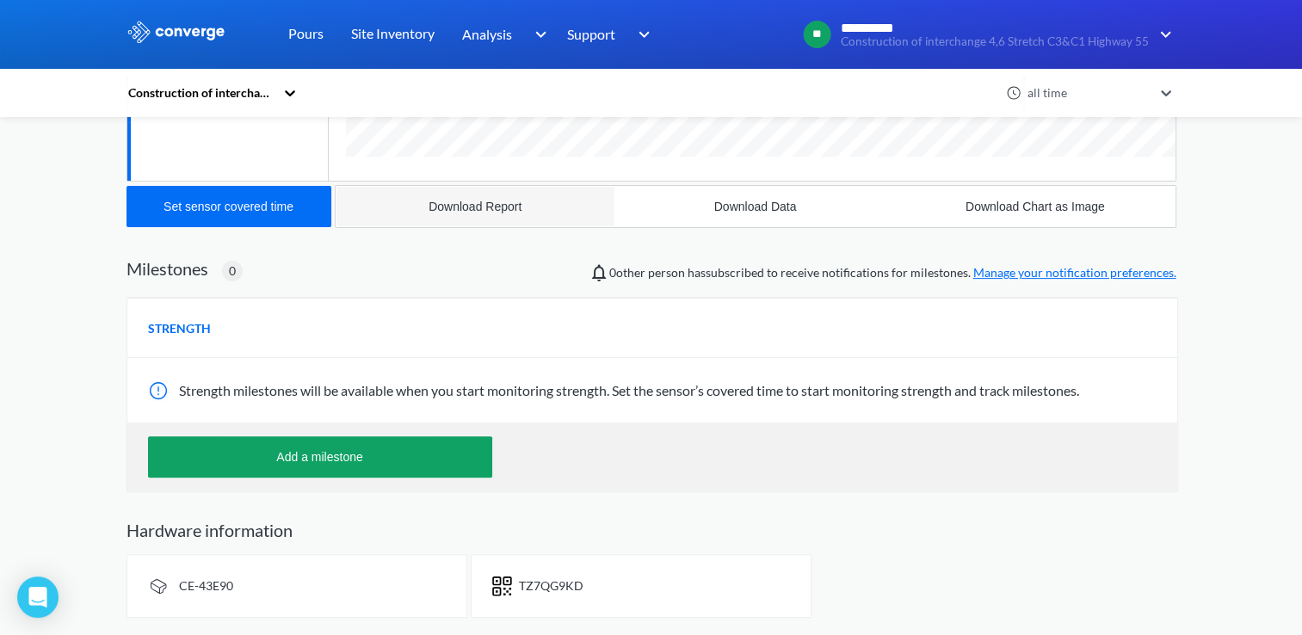
click at [450, 205] on div "Download Report" at bounding box center [475, 207] width 93 height 14
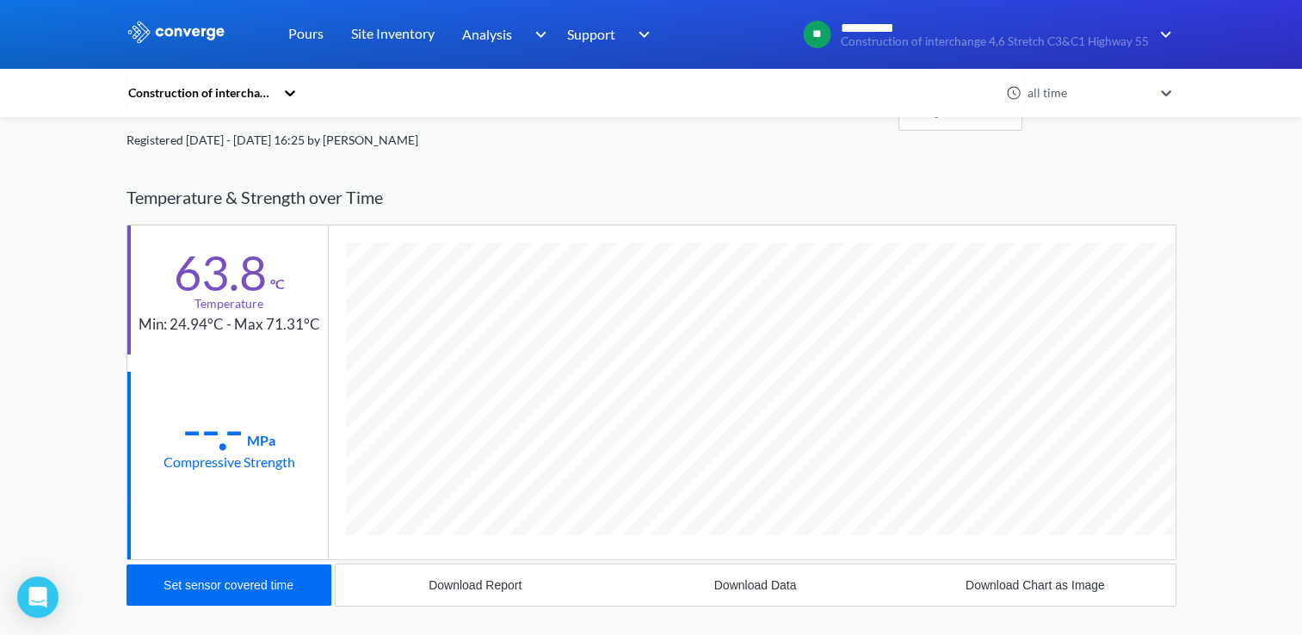
scroll to position [0, 0]
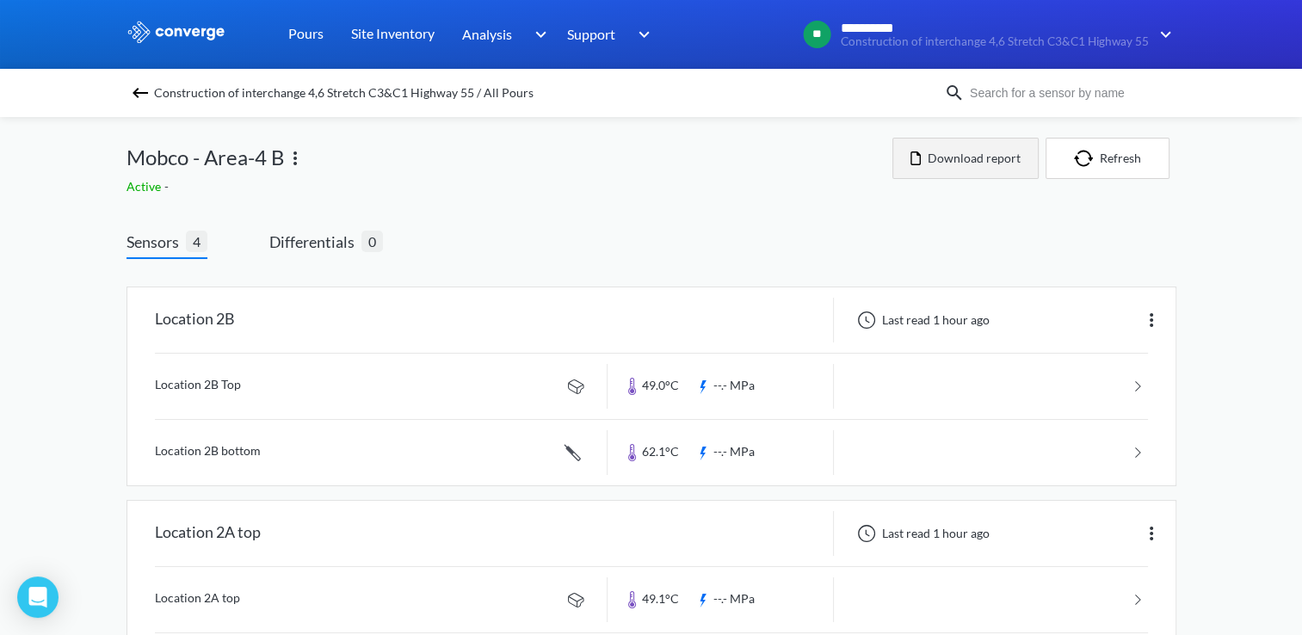
click at [949, 157] on button "Download report" at bounding box center [966, 158] width 146 height 41
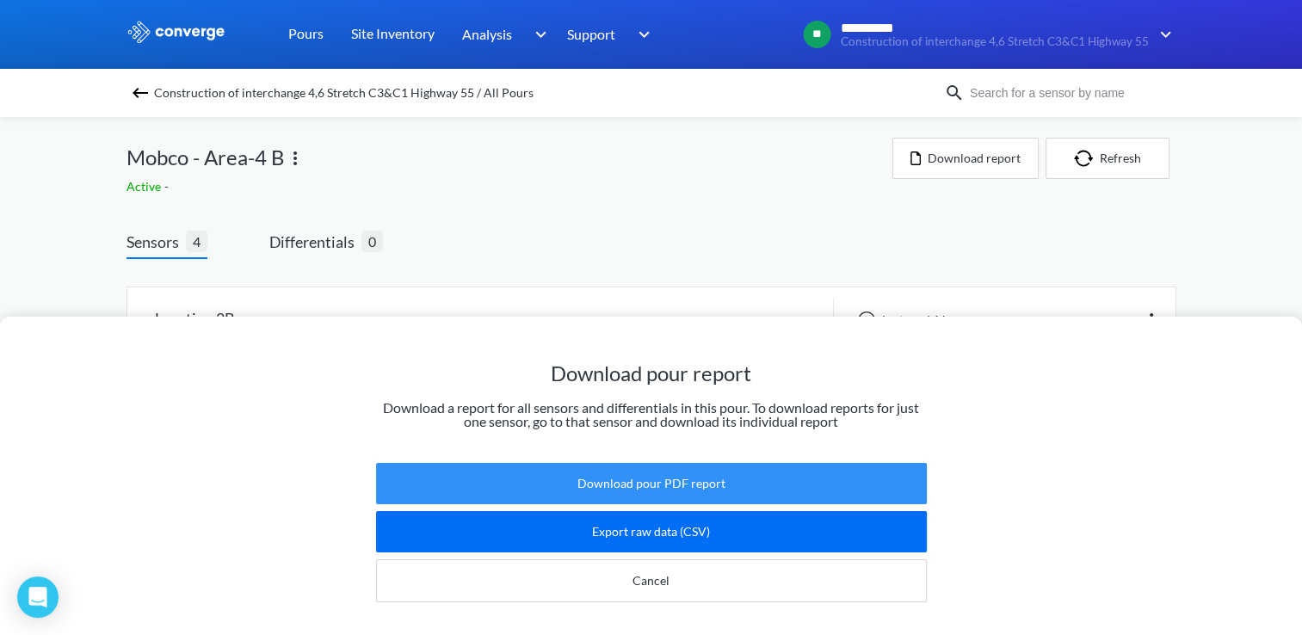
click at [692, 477] on button "Download pour PDF report" at bounding box center [651, 483] width 551 height 41
